Goal: Information Seeking & Learning: Learn about a topic

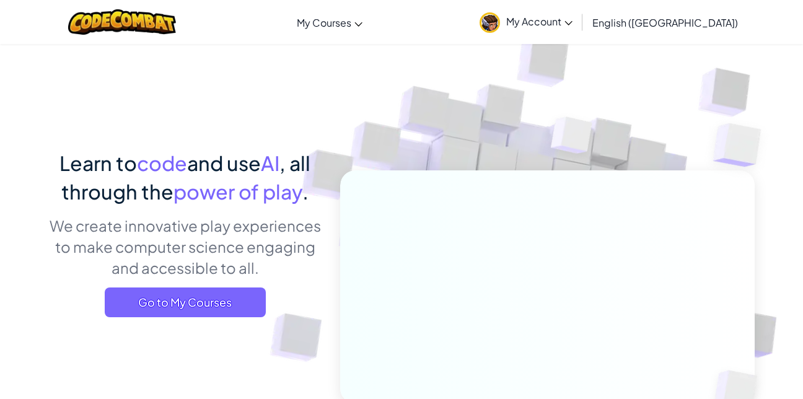
click at [238, 282] on div "Learn to code and use AI , all through the power of play . We create innovative…" at bounding box center [184, 238] width 273 height 178
click at [214, 306] on span "Go to My Courses" at bounding box center [185, 302] width 161 height 30
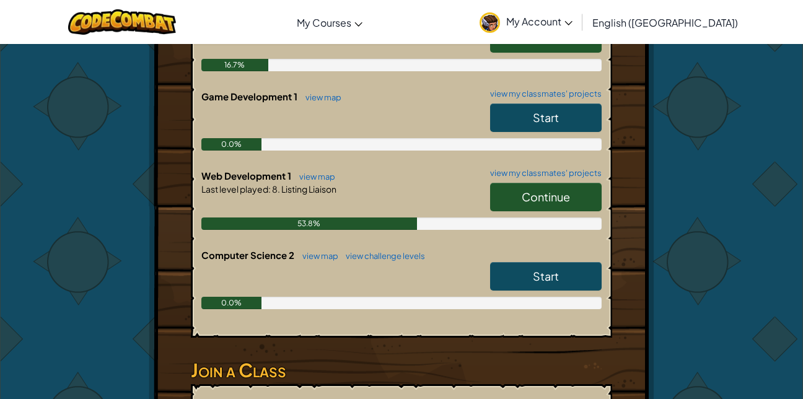
scroll to position [309, 0]
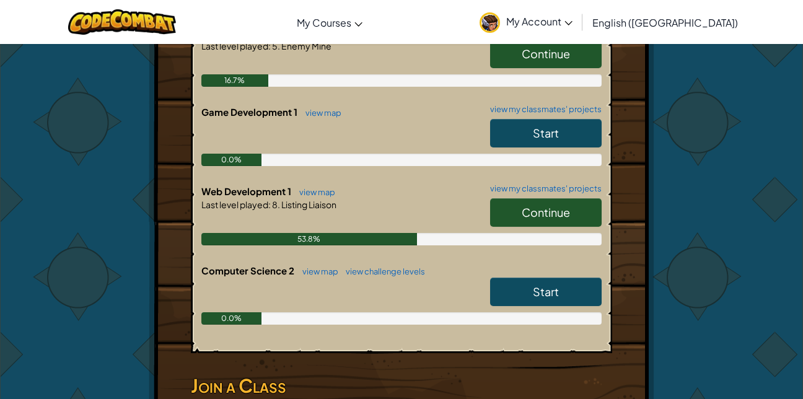
click at [570, 214] on span "Continue" at bounding box center [545, 212] width 48 height 14
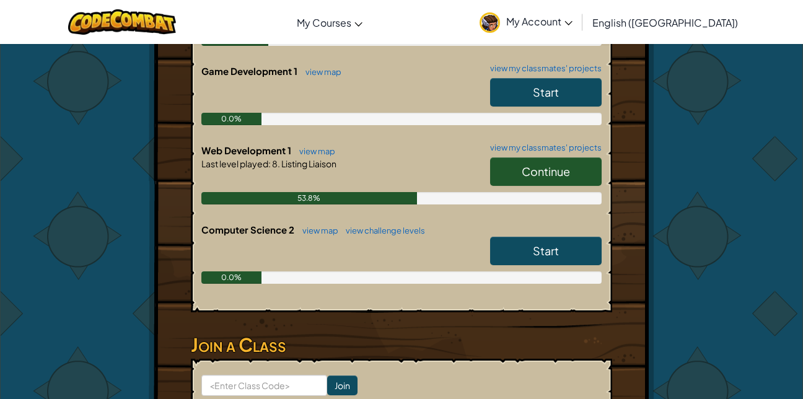
scroll to position [347, 0]
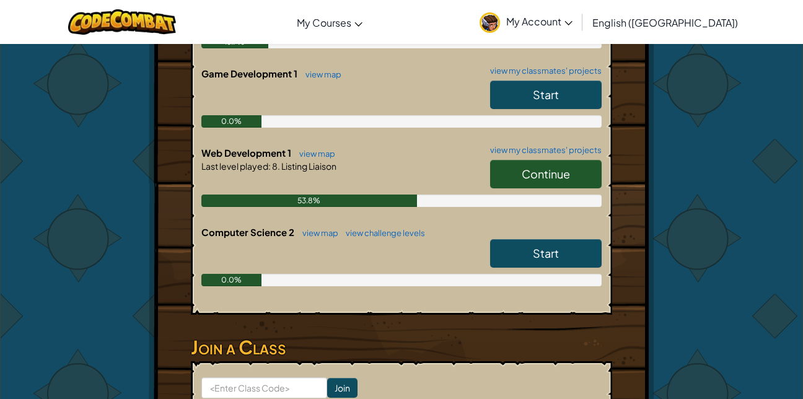
click at [573, 174] on link "Continue" at bounding box center [545, 174] width 111 height 28
click at [557, 167] on span "Continue" at bounding box center [545, 174] width 48 height 14
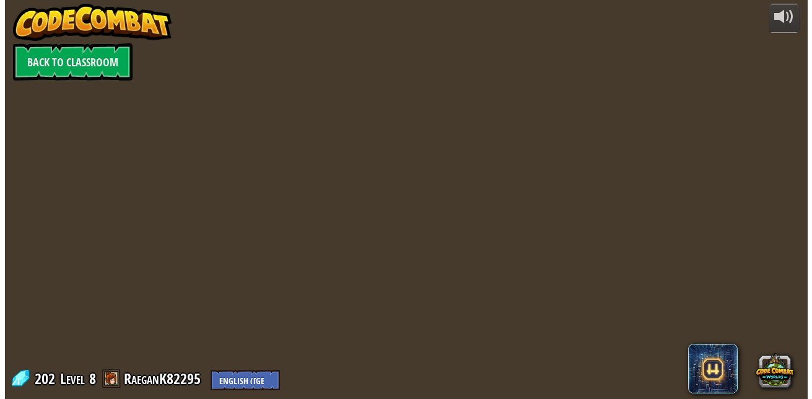
scroll to position [0, 0]
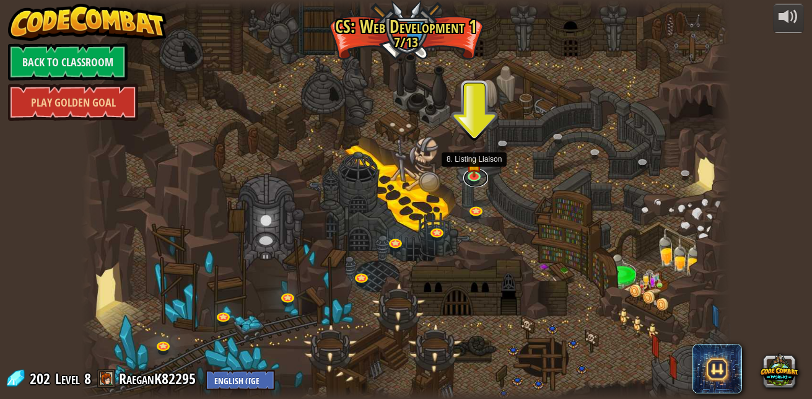
click at [474, 178] on link at bounding box center [475, 177] width 25 height 19
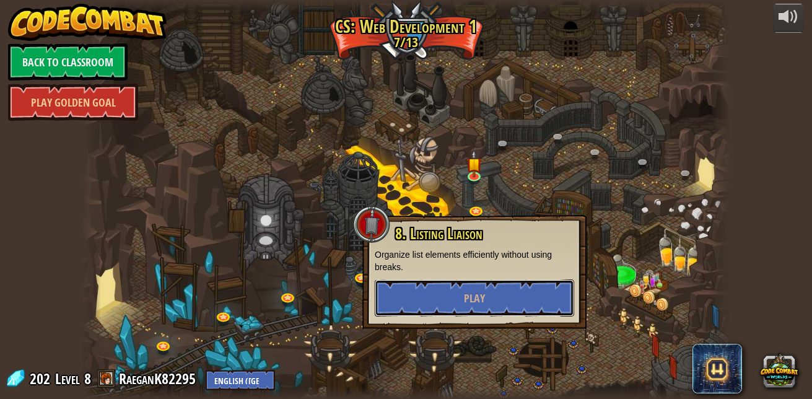
click at [426, 300] on button "Play" at bounding box center [474, 297] width 199 height 37
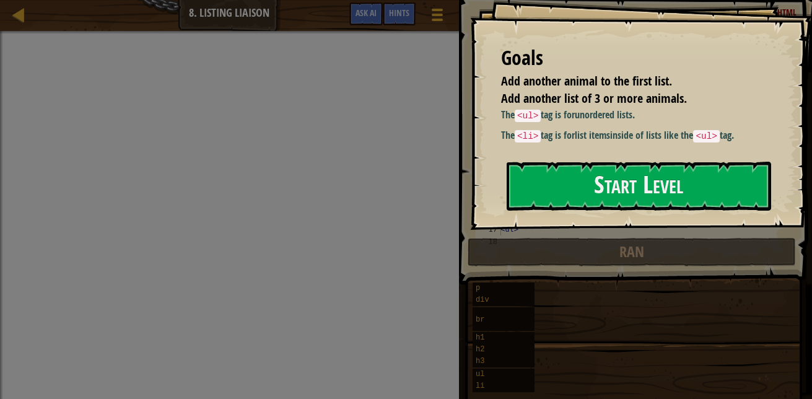
click at [562, 206] on button "Start Level" at bounding box center [639, 186] width 264 height 49
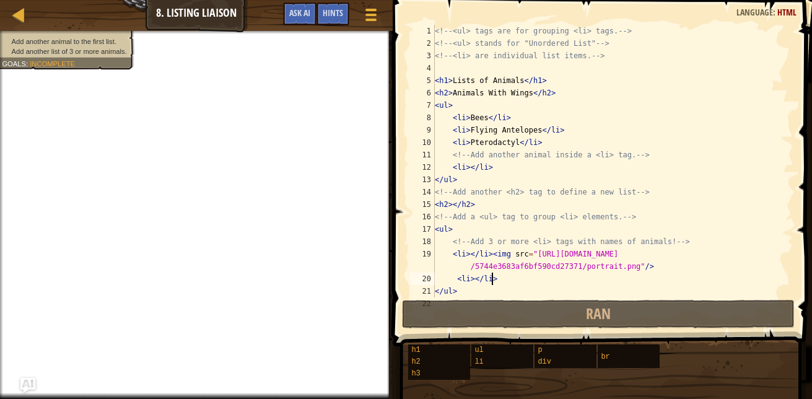
click at [491, 281] on div "<!-- <ul> tags are for grouping <li> tags. --> <!-- <ul> stands for "Unordered …" at bounding box center [608, 173] width 352 height 297
click at [647, 265] on div "<!-- <ul> tags are for grouping <li> tags. --> <!-- <ul> stands for "Unordered …" at bounding box center [608, 173] width 352 height 297
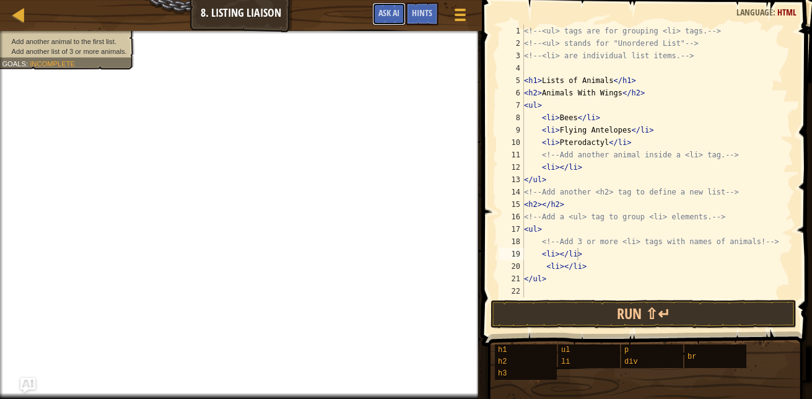
click at [381, 6] on button "Ask AI" at bounding box center [388, 13] width 33 height 23
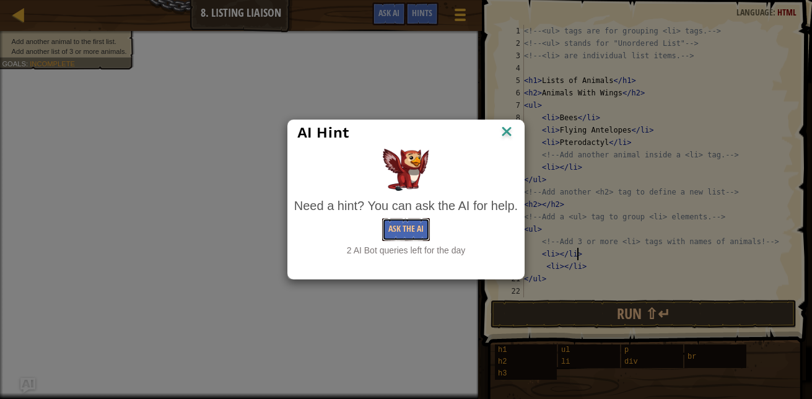
click at [420, 235] on button "Ask the AI" at bounding box center [406, 229] width 48 height 23
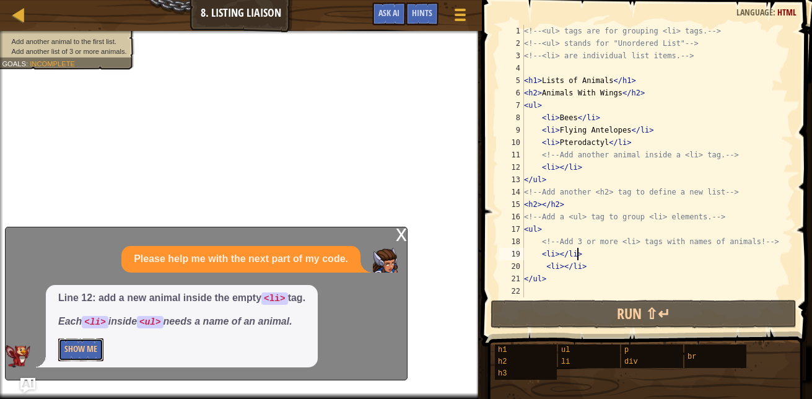
click at [81, 342] on button "Show Me" at bounding box center [80, 349] width 45 height 23
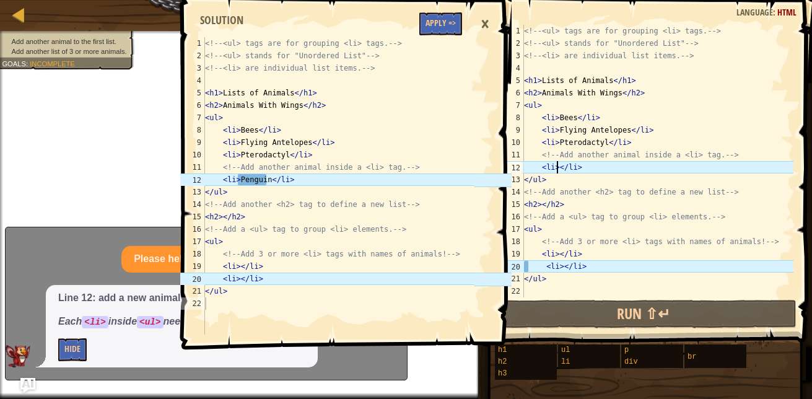
click at [557, 165] on div "<!-- <ul> tags are for grouping <li> tags. --> <!-- <ul> stands for "Unordered …" at bounding box center [657, 173] width 272 height 297
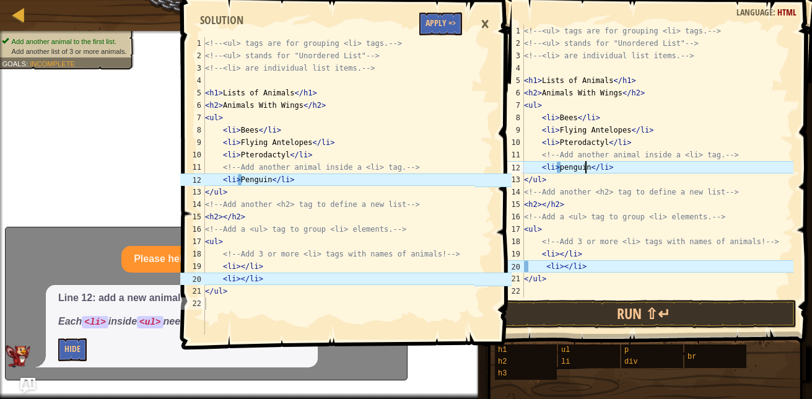
scroll to position [6, 5]
click at [560, 172] on div "<!-- <ul> tags are for grouping <li> tags. --> <!-- <ul> stands for "Unordered …" at bounding box center [657, 173] width 272 height 297
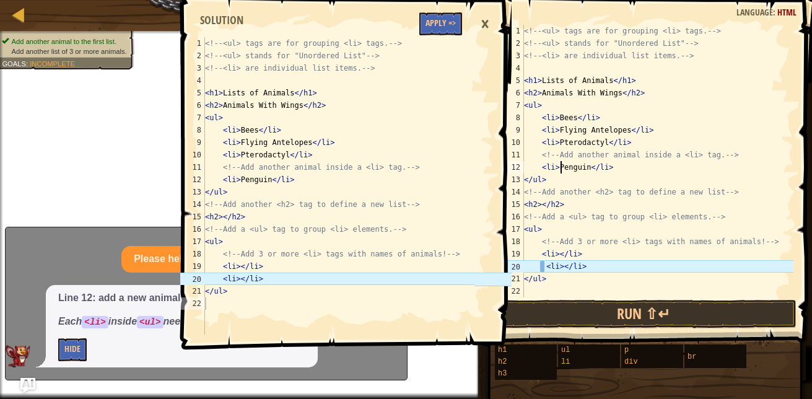
click at [541, 268] on div "<!-- <ul> tags are for grouping <li> tags. --> <!-- <ul> stands for "Unordered …" at bounding box center [657, 173] width 272 height 297
click at [546, 271] on div "<!-- <ul> tags are for grouping <li> tags. --> <!-- <ul> stands for "Unordered …" at bounding box center [657, 173] width 272 height 297
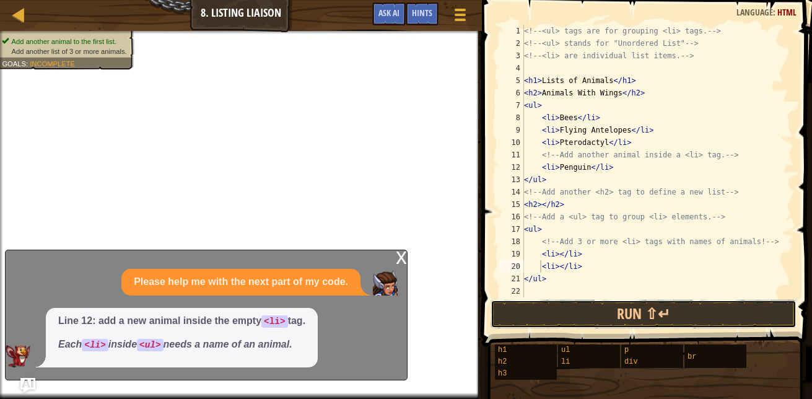
click at [523, 305] on button "Run ⇧↵" at bounding box center [643, 314] width 306 height 28
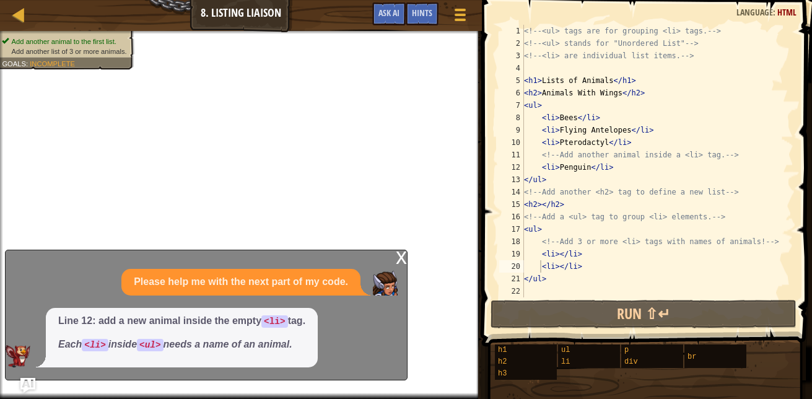
click at [404, 259] on div "x" at bounding box center [401, 256] width 11 height 12
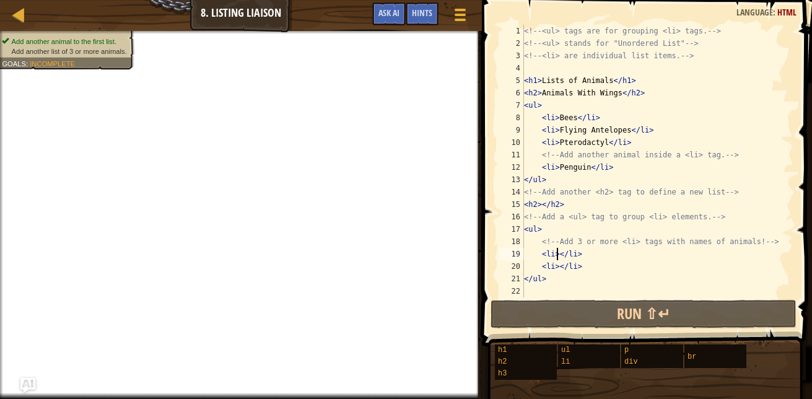
click at [556, 256] on div "<!-- <ul> tags are for grouping <li> tags. --> <!-- <ul> stands for "Unordered …" at bounding box center [657, 173] width 272 height 297
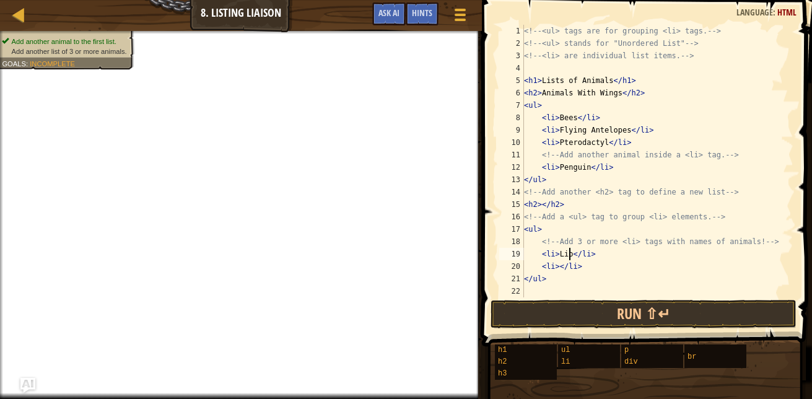
scroll to position [6, 4]
click at [555, 264] on div "<!-- <ul> tags are for grouping <li> tags. --> <!-- <ul> stands for "Unordered …" at bounding box center [657, 173] width 272 height 297
click at [572, 255] on div "<!-- <ul> tags are for grouping <li> tags. --> <!-- <ul> stands for "Unordered …" at bounding box center [657, 173] width 272 height 297
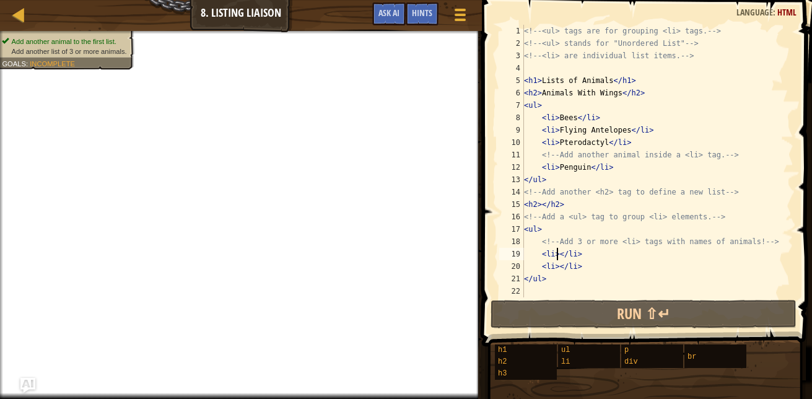
click at [427, 19] on div "Hints" at bounding box center [422, 13] width 33 height 23
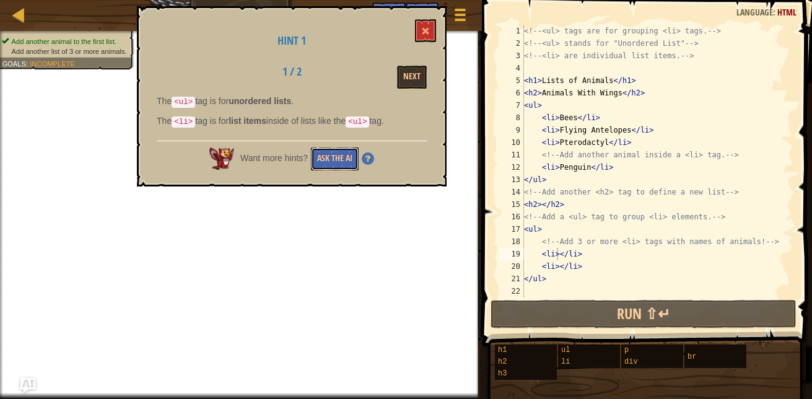
click at [340, 160] on button "Ask the AI" at bounding box center [335, 158] width 48 height 23
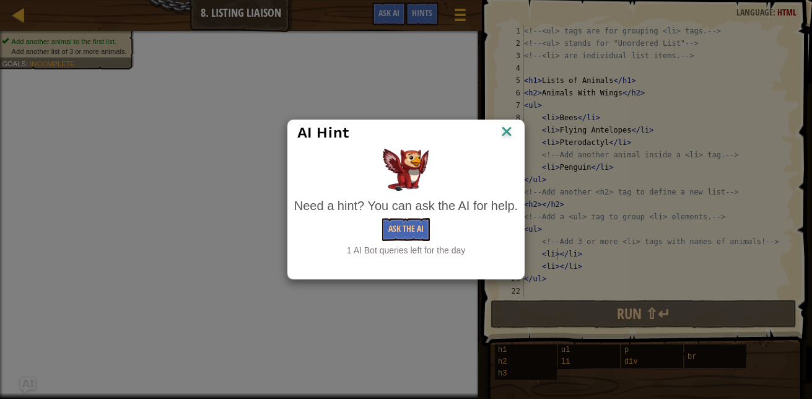
click at [406, 215] on div "Need a hint? You can ask the AI for help. Ask the AI 1 AI Bot queries left for …" at bounding box center [406, 226] width 224 height 59
click at [418, 222] on button "Ask the AI" at bounding box center [406, 229] width 48 height 23
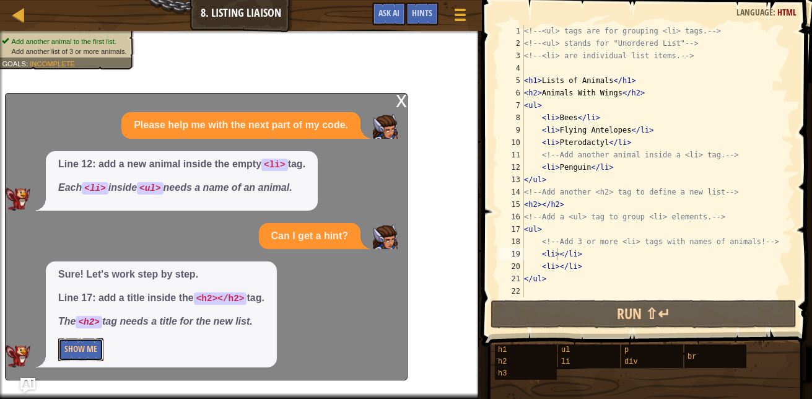
click at [83, 354] on button "Show Me" at bounding box center [80, 349] width 45 height 23
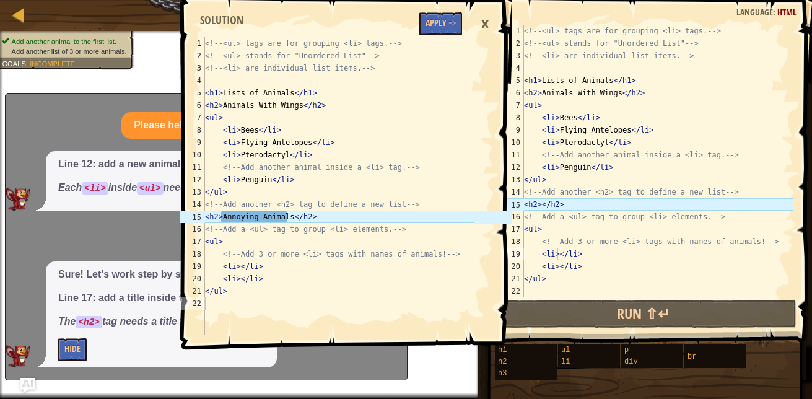
scroll to position [6, 2]
click at [539, 202] on div "<!-- <ul> tags are for grouping <li> tags. --> <!-- <ul> stands for "Unordered …" at bounding box center [657, 173] width 272 height 297
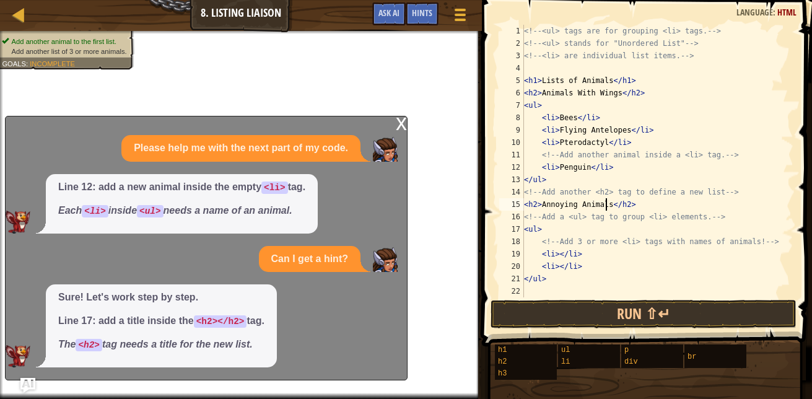
scroll to position [6, 7]
click at [28, 383] on img "Ask AI" at bounding box center [27, 385] width 15 height 15
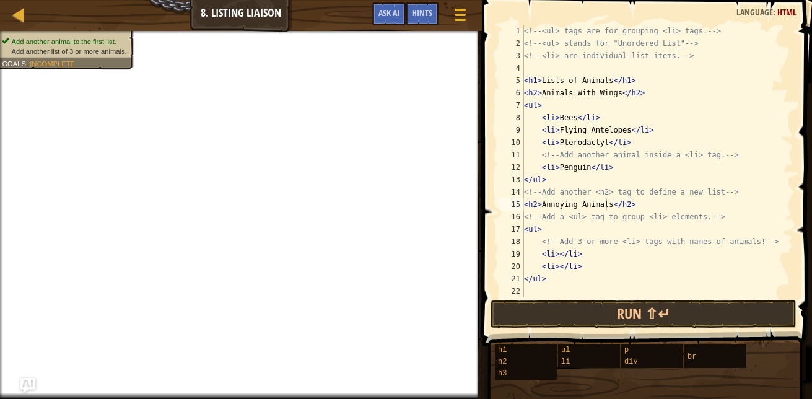
click at [28, 383] on img "Ask AI" at bounding box center [27, 385] width 15 height 15
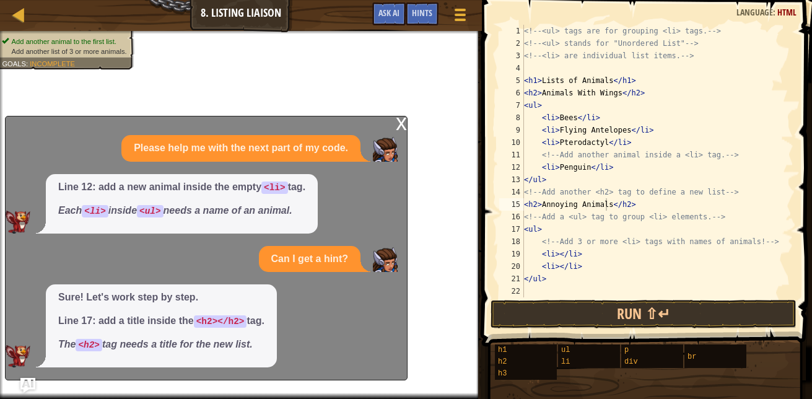
click at [84, 354] on div "Sure! Let's work step by step. Line 17: add a title inside the <h2></h2> tag. T…" at bounding box center [161, 325] width 231 height 83
click at [395, 116] on div "x Please help me with the next part of my code. Line 12: add a new animal insid…" at bounding box center [206, 248] width 402 height 264
click at [402, 121] on div "x" at bounding box center [401, 122] width 11 height 12
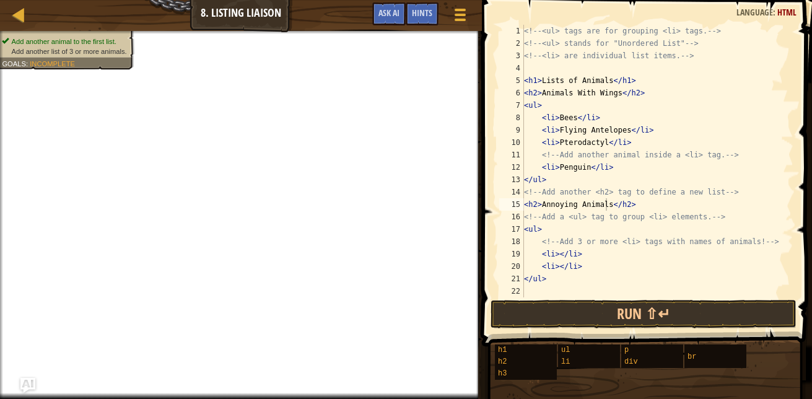
scroll to position [6, 4]
click at [555, 253] on div "<!-- <ul> tags are for grouping <li> tags. --> <!-- <ul> stands for "Unordered …" at bounding box center [657, 173] width 272 height 297
click at [559, 269] on div "<!-- <ul> tags are for grouping <li> tags. --> <!-- <ul> stands for "Unordered …" at bounding box center [657, 173] width 272 height 297
click at [567, 276] on div "<!-- <ul> tags are for grouping <li> tags. --> <!-- <ul> stands for "Unordered …" at bounding box center [657, 173] width 272 height 297
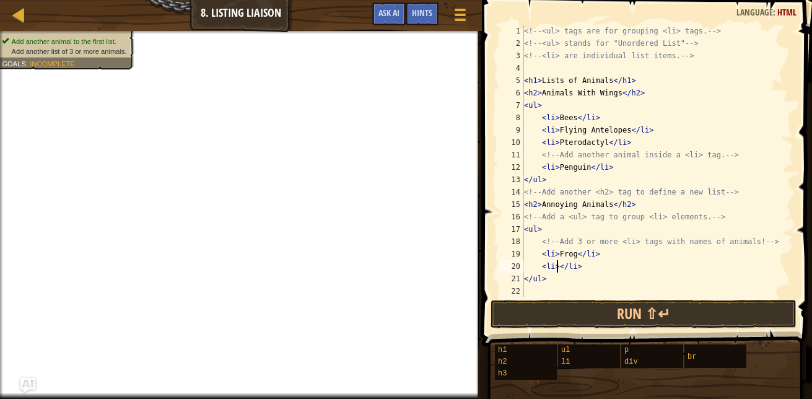
click at [556, 266] on div "<!-- <ul> tags are for grouping <li> tags. --> <!-- <ul> stands for "Unordered …" at bounding box center [657, 173] width 272 height 297
type textarea "<li>Brid</li>"
click at [610, 265] on div "<!-- <ul> tags are for grouping <li> tags. --> <!-- <ul> stands for "Unordered …" at bounding box center [657, 173] width 272 height 297
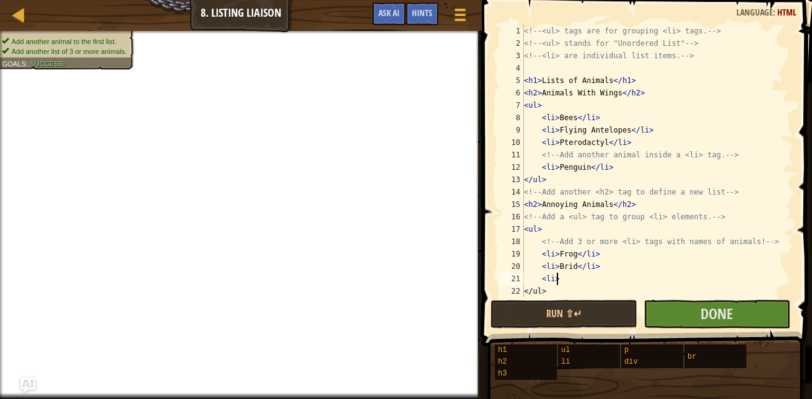
scroll to position [6, 2]
type textarea "<li>"
click at [681, 318] on button "Done" at bounding box center [716, 314] width 147 height 28
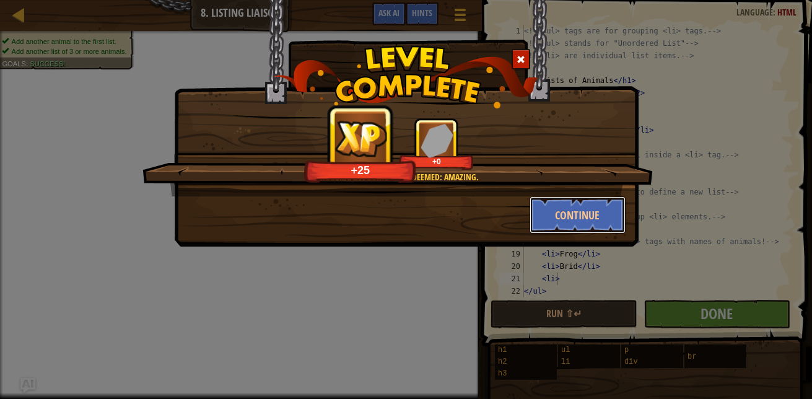
click at [566, 220] on button "Continue" at bounding box center [577, 214] width 96 height 37
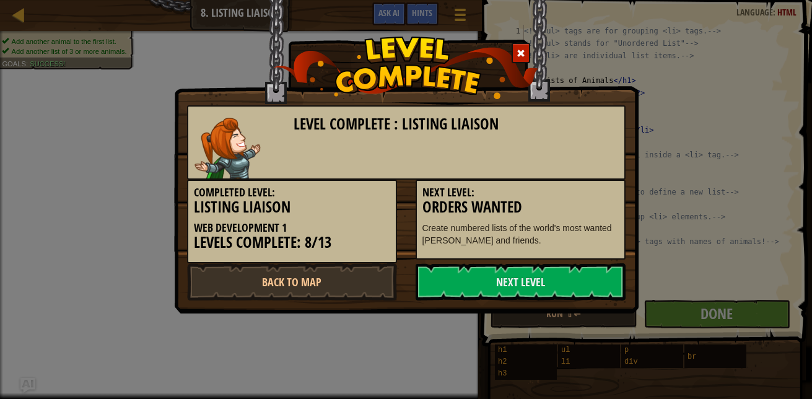
click at [544, 269] on link "Next Level" at bounding box center [520, 281] width 210 height 37
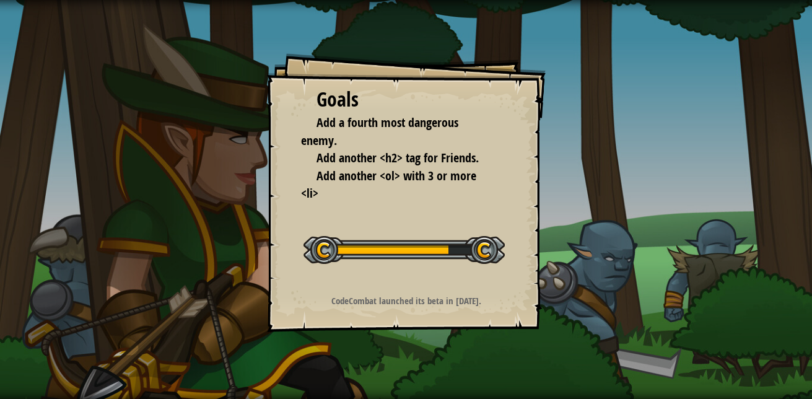
click at [508, 306] on div "CodeCombat launched its beta in [DATE]." at bounding box center [406, 300] width 248 height 13
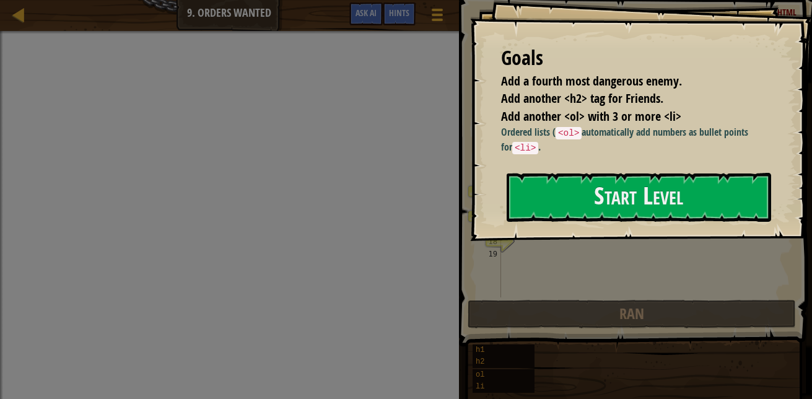
click at [596, 222] on button "Start Level" at bounding box center [639, 197] width 264 height 49
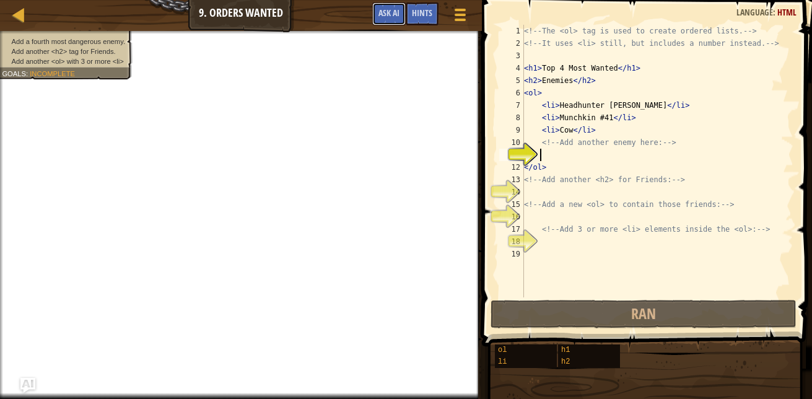
click at [396, 15] on span "Ask AI" at bounding box center [388, 13] width 21 height 12
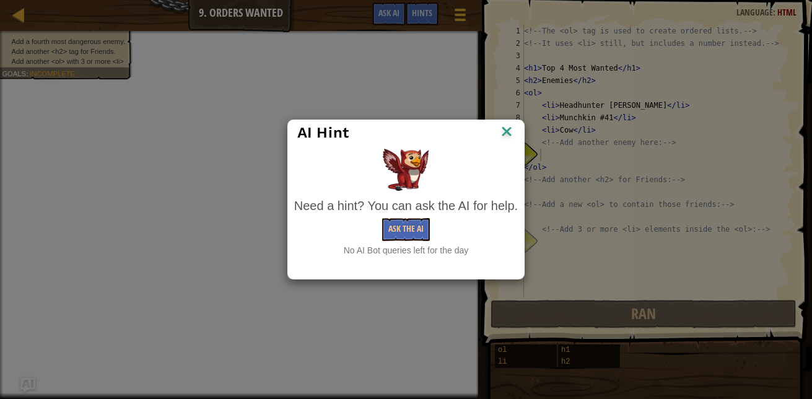
click at [505, 129] on img at bounding box center [506, 132] width 16 height 19
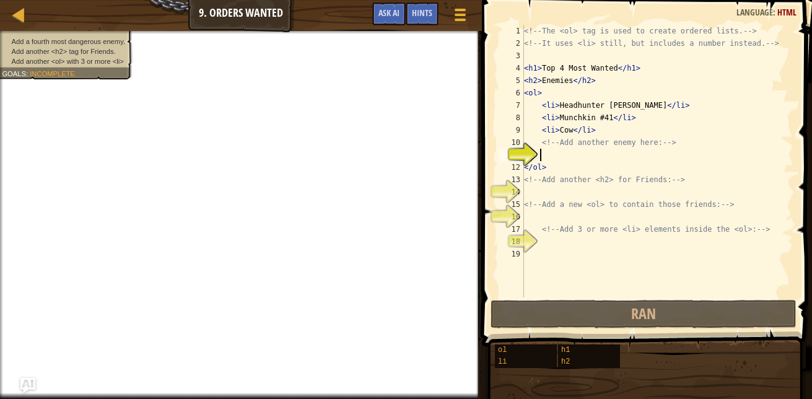
click at [422, 14] on span "Hints" at bounding box center [422, 13] width 20 height 12
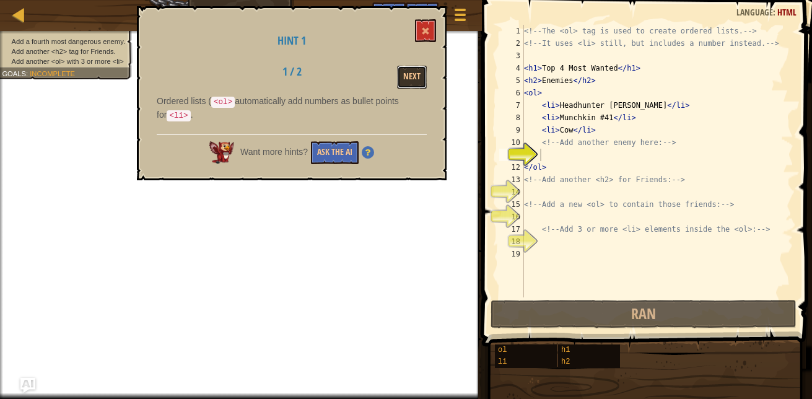
click at [414, 79] on button "Next" at bounding box center [412, 77] width 30 height 23
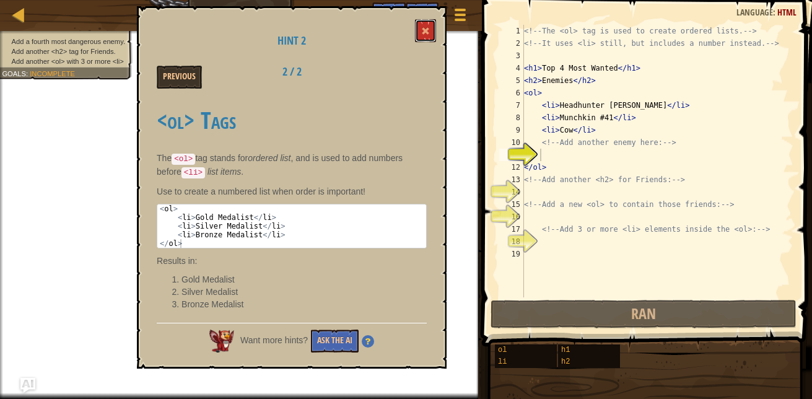
click at [433, 33] on button at bounding box center [425, 30] width 21 height 23
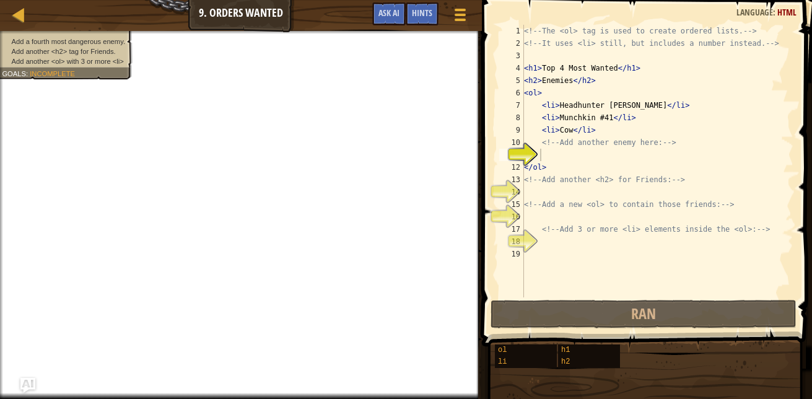
type textarea "</ol>"
click at [548, 161] on div "<!-- The <ol> tag is used to create ordered lists. --> <!-- It uses <li> still,…" at bounding box center [657, 173] width 272 height 297
click at [539, 157] on div "<!-- The <ol> tag is used to create ordered lists. --> <!-- It uses <li> still,…" at bounding box center [657, 173] width 272 height 297
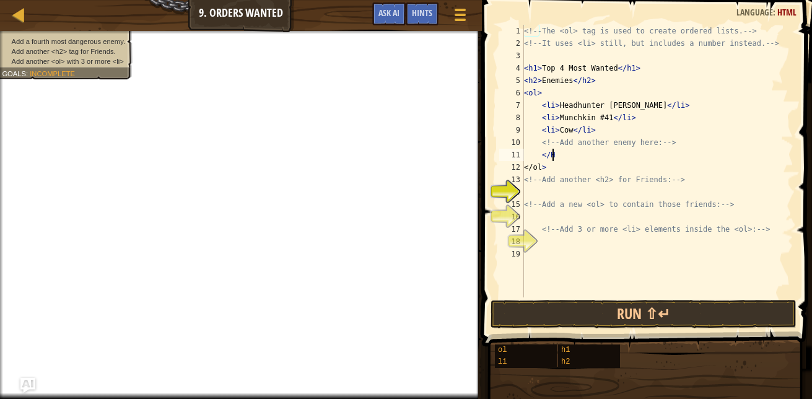
scroll to position [6, 2]
click at [551, 156] on div "<!-- The <ol> tag is used to create ordered lists. --> <!-- It uses <li> still,…" at bounding box center [657, 173] width 272 height 297
click at [565, 156] on div "<!-- The <ol> tag is used to create ordered lists. --> <!-- It uses <li> still,…" at bounding box center [657, 173] width 272 height 297
click at [555, 157] on div "<!-- The <ol> tag is used to create ordered lists. --> <!-- It uses <li> still,…" at bounding box center [657, 173] width 272 height 297
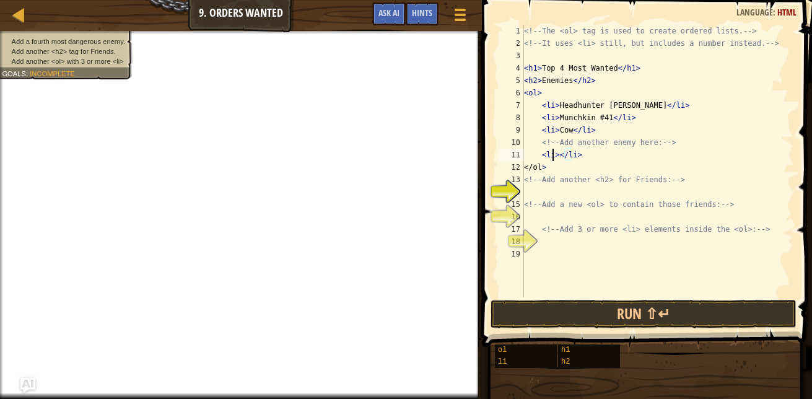
click at [553, 152] on div "<!-- The <ol> tag is used to create ordered lists. --> <!-- It uses <li> still,…" at bounding box center [657, 173] width 272 height 297
click at [548, 152] on div "<!-- The <ol> tag is used to create ordered lists. --> <!-- It uses <li> still,…" at bounding box center [657, 173] width 272 height 297
click at [573, 151] on div "<!-- The <ol> tag is used to create ordered lists. --> <!-- It uses <li> still,…" at bounding box center [657, 173] width 272 height 297
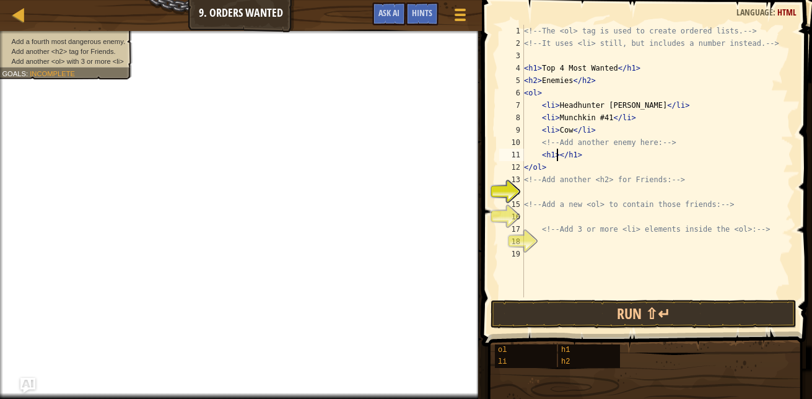
click at [556, 154] on div "<!-- The <ol> tag is used to create ordered lists. --> <!-- It uses <li> still,…" at bounding box center [657, 173] width 272 height 297
click at [570, 154] on div "<!-- The <ol> tag is used to create ordered lists. --> <!-- It uses <li> still,…" at bounding box center [657, 173] width 272 height 297
click at [579, 157] on div "<!-- The <ol> tag is used to create ordered lists. --> <!-- It uses <li> still,…" at bounding box center [657, 173] width 272 height 297
click at [574, 157] on div "<!-- The <ol> tag is used to create ordered lists. --> <!-- It uses <li> still,…" at bounding box center [657, 173] width 272 height 297
click at [549, 156] on div "<!-- The <ol> tag is used to create ordered lists. --> <!-- It uses <li> still,…" at bounding box center [657, 173] width 272 height 297
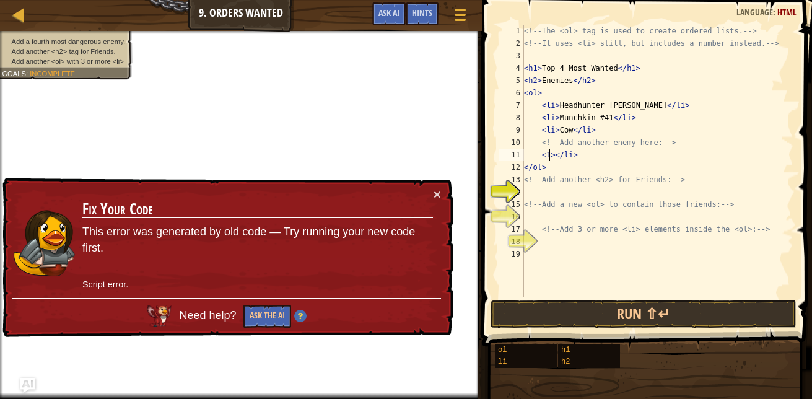
click at [547, 157] on div "<!-- The <ol> tag is used to create ordered lists. --> <!-- It uses <li> still,…" at bounding box center [657, 173] width 272 height 297
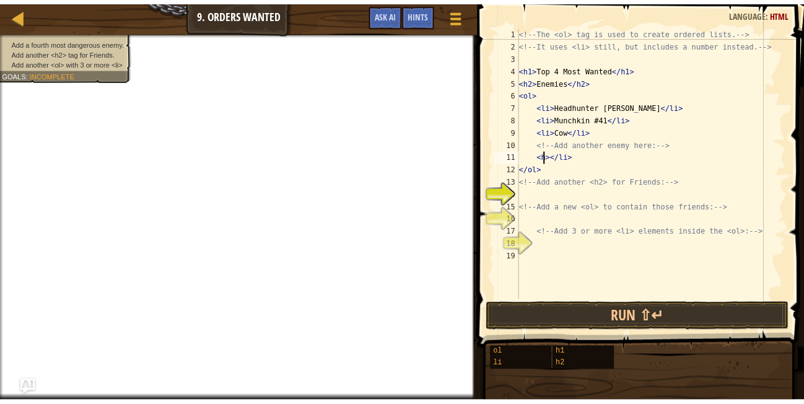
scroll to position [6, 2]
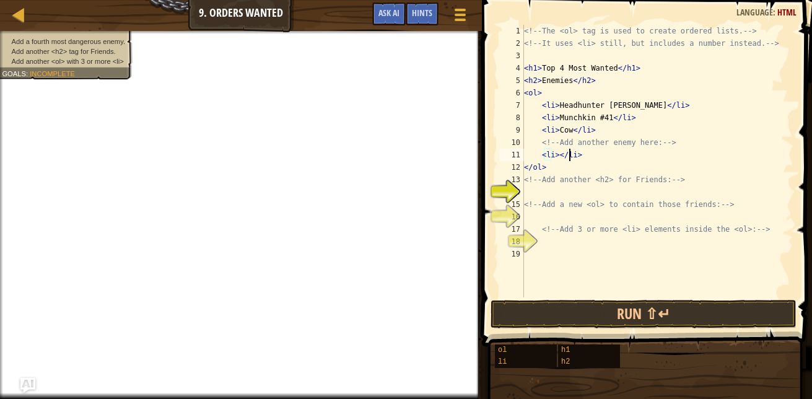
click at [567, 157] on div "<!-- The <ol> tag is used to create ordered lists. --> <!-- It uses <li> still,…" at bounding box center [657, 173] width 272 height 297
click at [557, 153] on div "<!-- The <ol> tag is used to create ordered lists. --> <!-- It uses <li> still,…" at bounding box center [657, 173] width 272 height 297
click at [563, 149] on div "<!-- The <ol> tag is used to create ordered lists. --> <!-- It uses <li> still,…" at bounding box center [657, 173] width 272 height 297
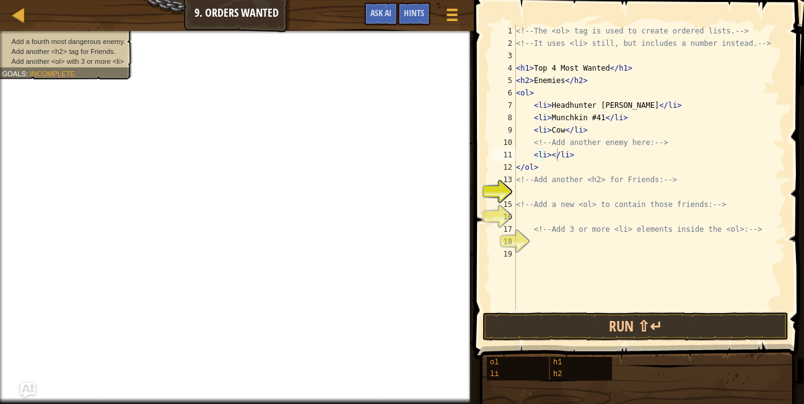
click at [553, 160] on div "<!-- The <ol> tag is used to create ordered lists. --> <!-- It uses <li> still,…" at bounding box center [649, 180] width 272 height 310
click at [546, 155] on div "<!-- The <ol> tag is used to create ordered lists. --> <!-- It uses <li> still,…" at bounding box center [649, 180] width 272 height 310
click at [548, 152] on div "<!-- The <ol> tag is used to create ordered lists. --> <!-- It uses <li> still,…" at bounding box center [649, 180] width 272 height 310
click at [543, 147] on div "<!-- The <ol> tag is used to create ordered lists. --> <!-- It uses <li> still,…" at bounding box center [649, 180] width 272 height 310
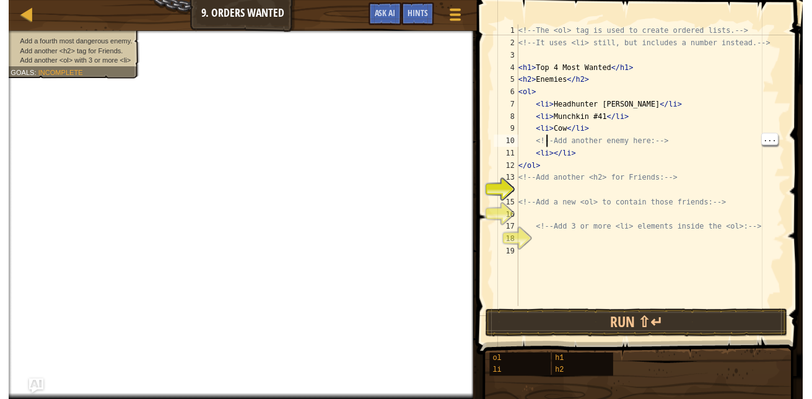
scroll to position [6, 2]
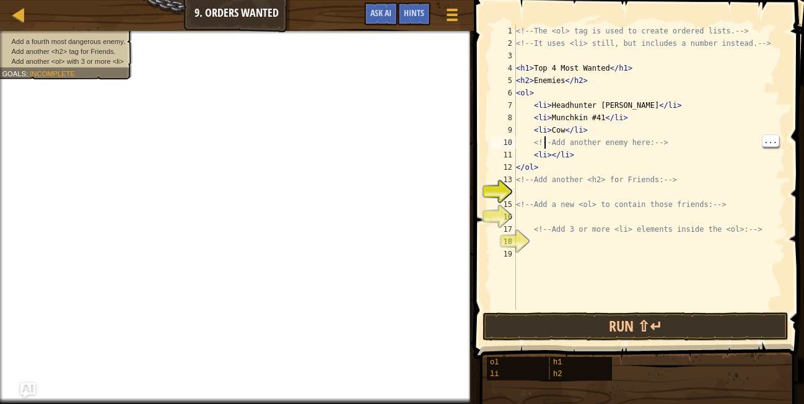
click at [547, 152] on div "<!-- The <ol> tag is used to create ordered lists. --> <!-- It uses <li> still,…" at bounding box center [649, 180] width 272 height 310
type textarea "<li></li>"
